Goal: Subscribe to service/newsletter

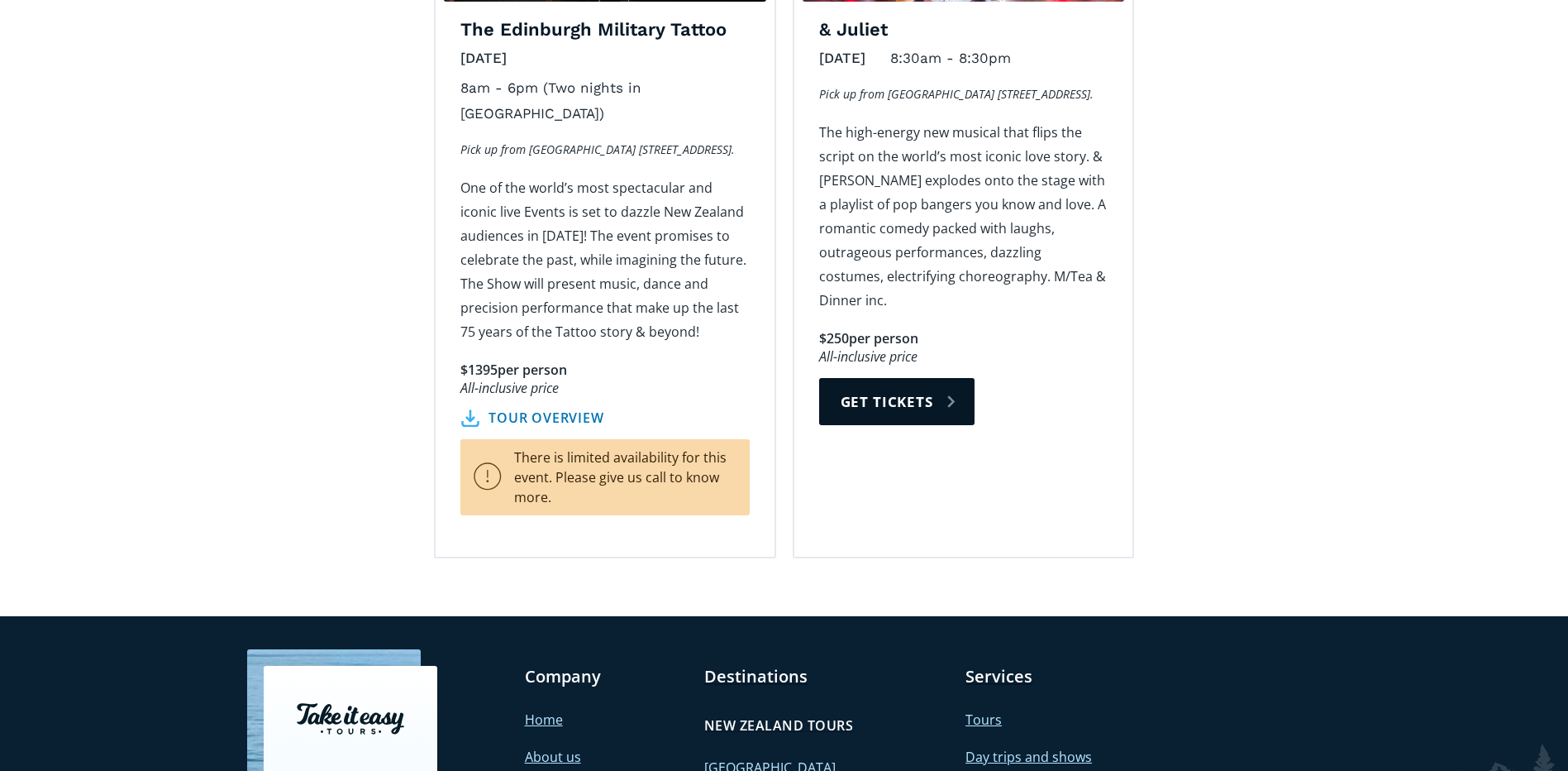
scroll to position [3131, 0]
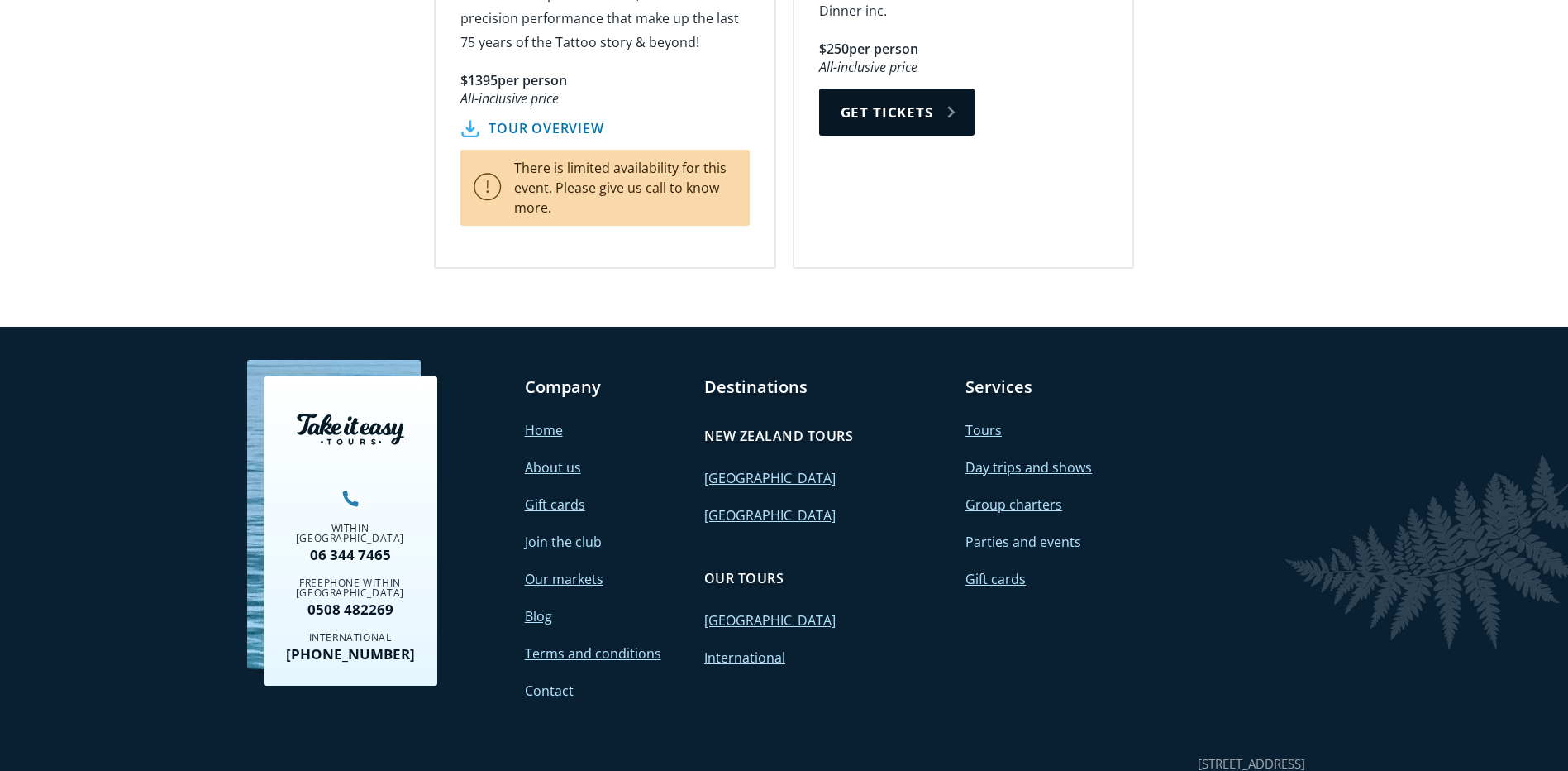
click at [559, 533] on link "Join the club" at bounding box center [563, 542] width 76 height 18
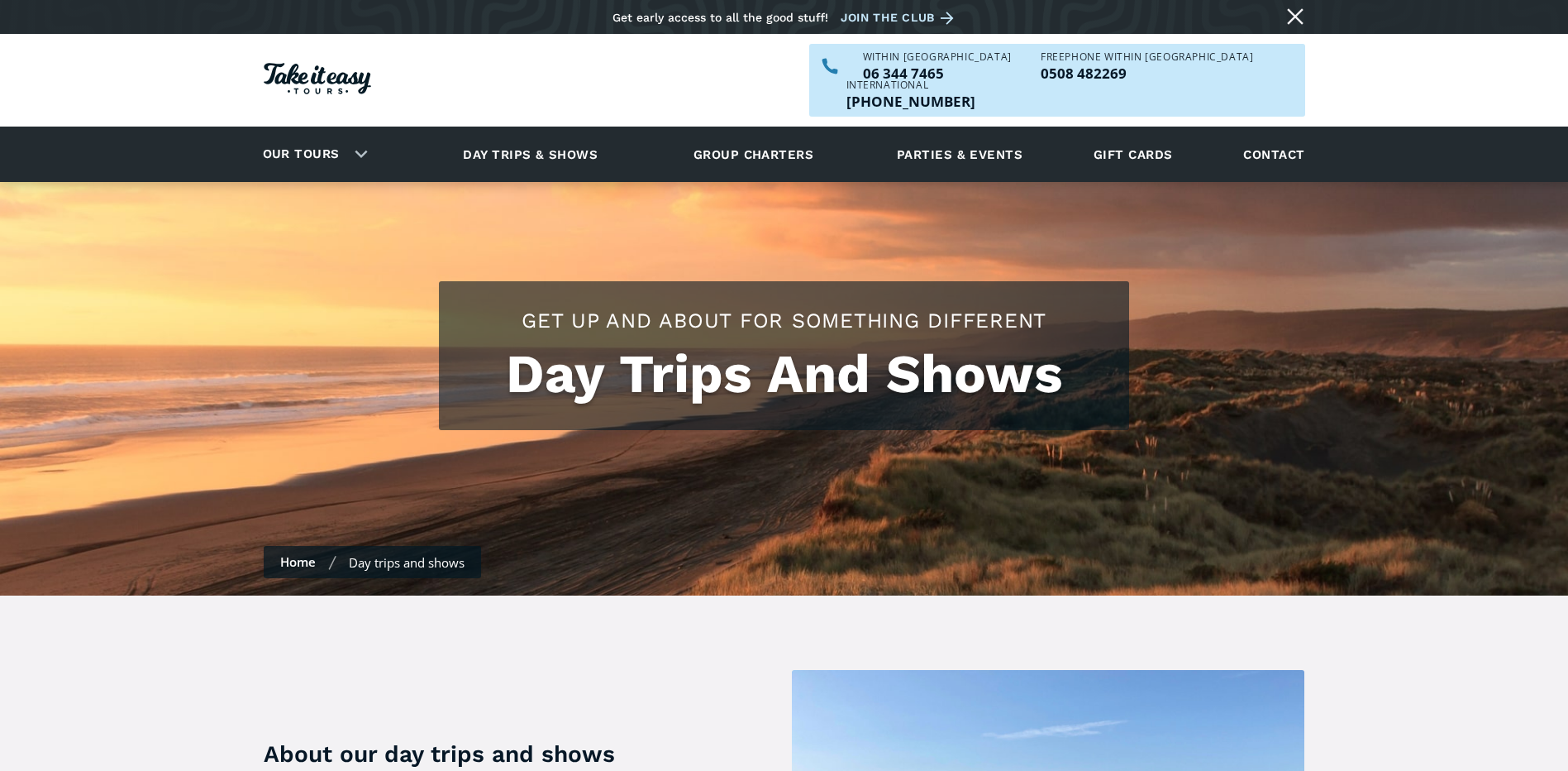
scroll to position [3131, 0]
